Goal: Task Accomplishment & Management: Manage account settings

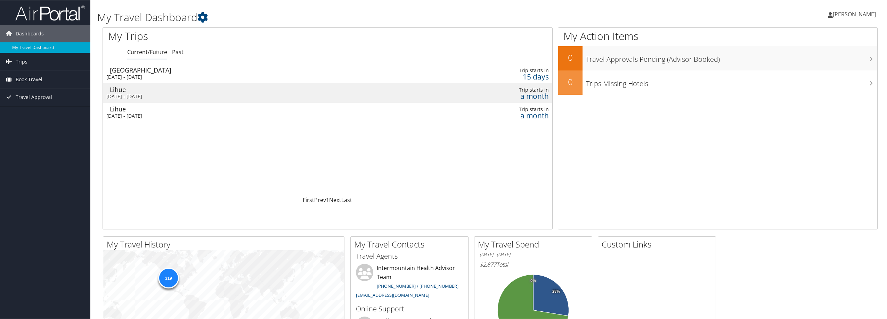
click at [39, 79] on span "Book Travel" at bounding box center [29, 79] width 27 height 17
click at [187, 76] on div "[DATE] - [DATE]" at bounding box center [244, 77] width 276 height 6
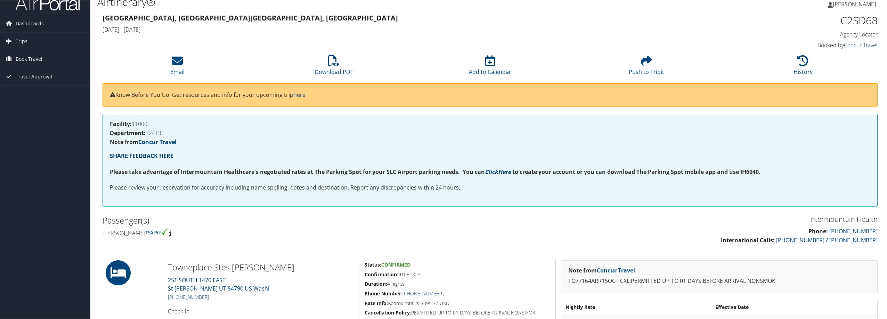
scroll to position [3, 0]
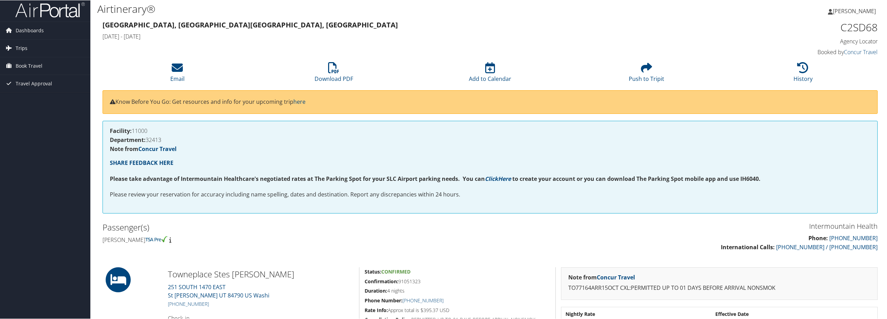
click at [26, 49] on span "Trips" at bounding box center [22, 47] width 12 height 17
click at [36, 92] on span "Book Travel" at bounding box center [29, 96] width 27 height 17
click at [38, 130] on link "Book/Manage Online Trips" at bounding box center [45, 132] width 90 height 10
